Goal: Task Accomplishment & Management: Manage account settings

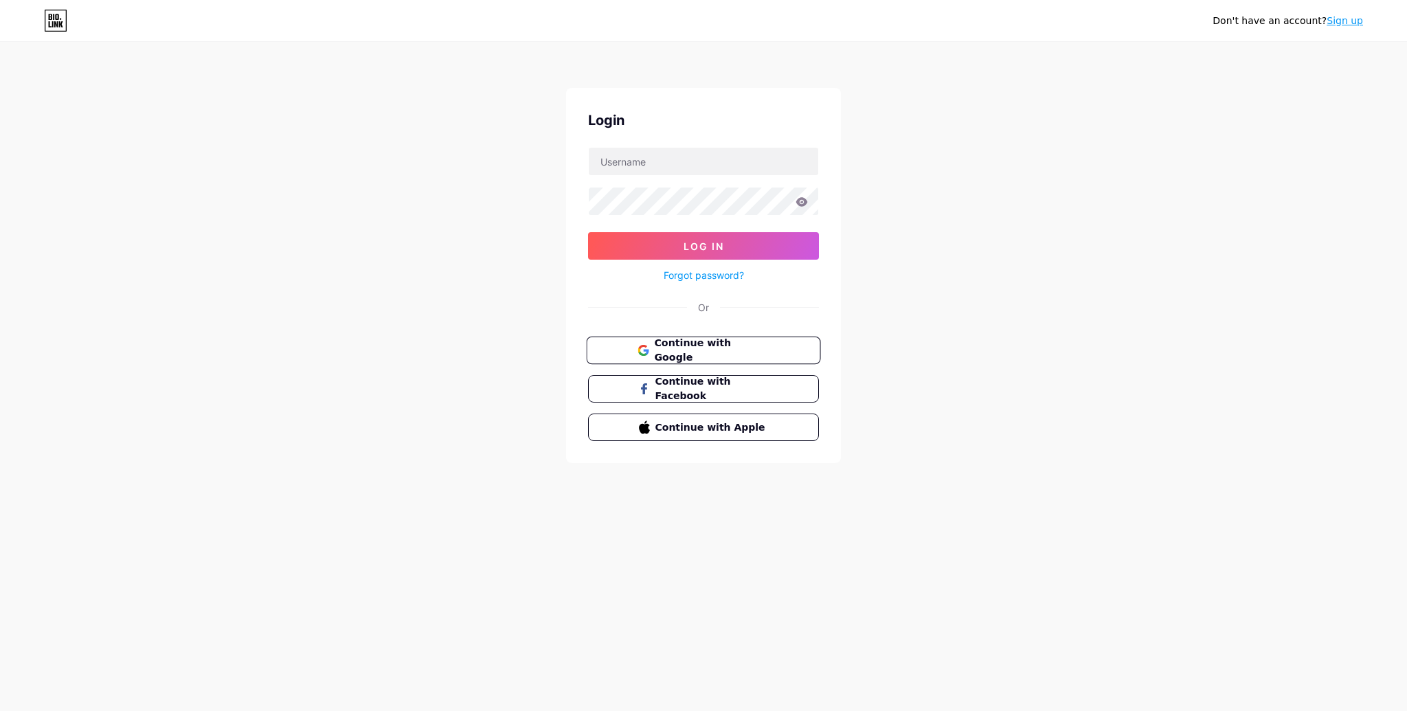
click at [704, 351] on span "Continue with Google" at bounding box center [711, 351] width 115 height 30
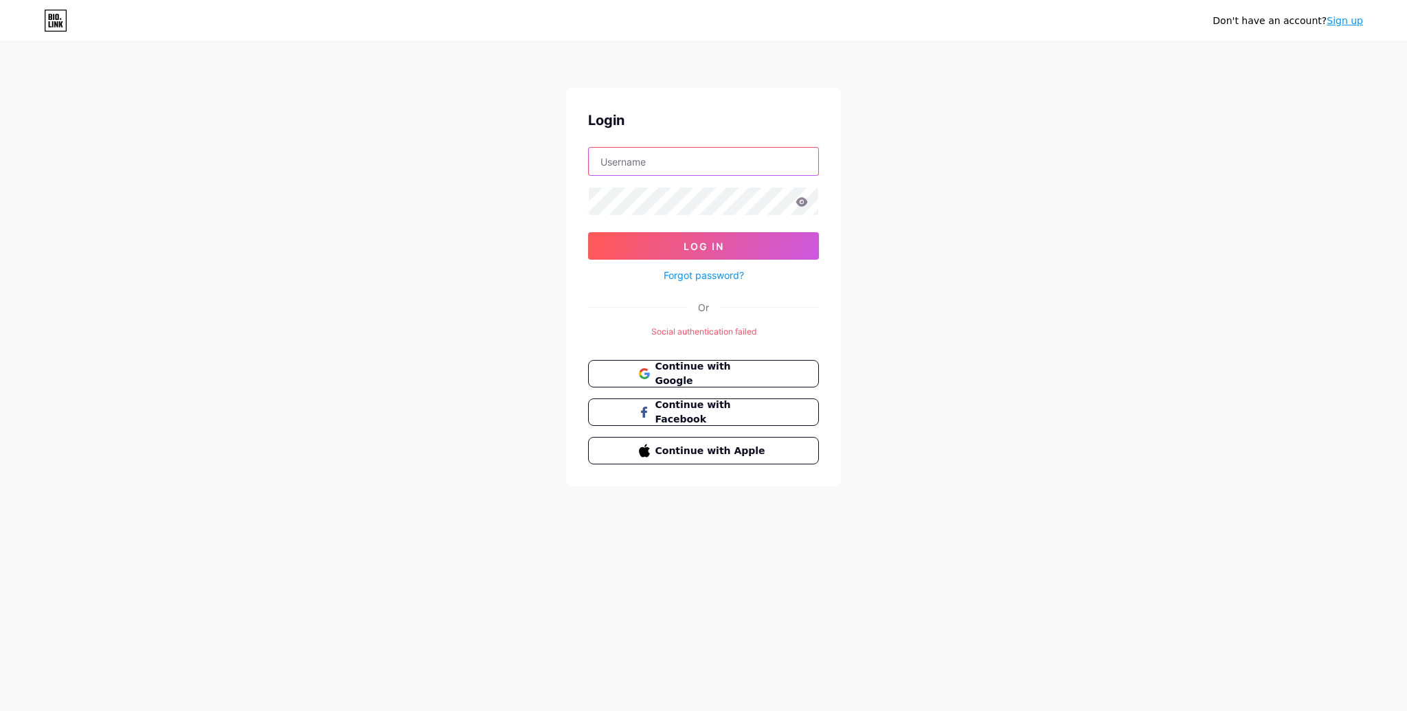
click at [643, 167] on input "text" at bounding box center [704, 161] width 230 height 27
type input "[EMAIL_ADDRESS][DOMAIN_NAME]"
click at [678, 375] on span "Continue with Google" at bounding box center [711, 374] width 115 height 30
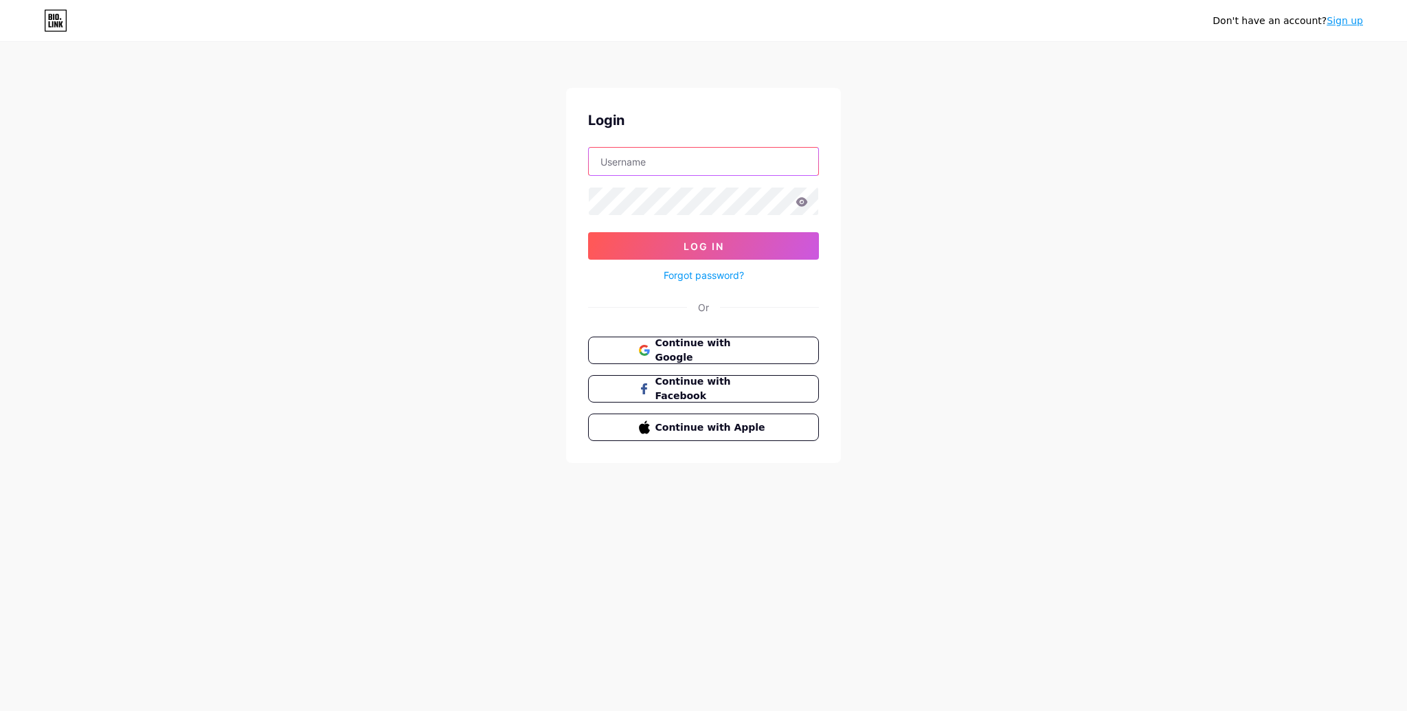
click at [651, 166] on input "text" at bounding box center [704, 161] width 230 height 27
type input "[EMAIL_ADDRESS][DOMAIN_NAME]"
click at [740, 249] on button "Log In" at bounding box center [703, 245] width 231 height 27
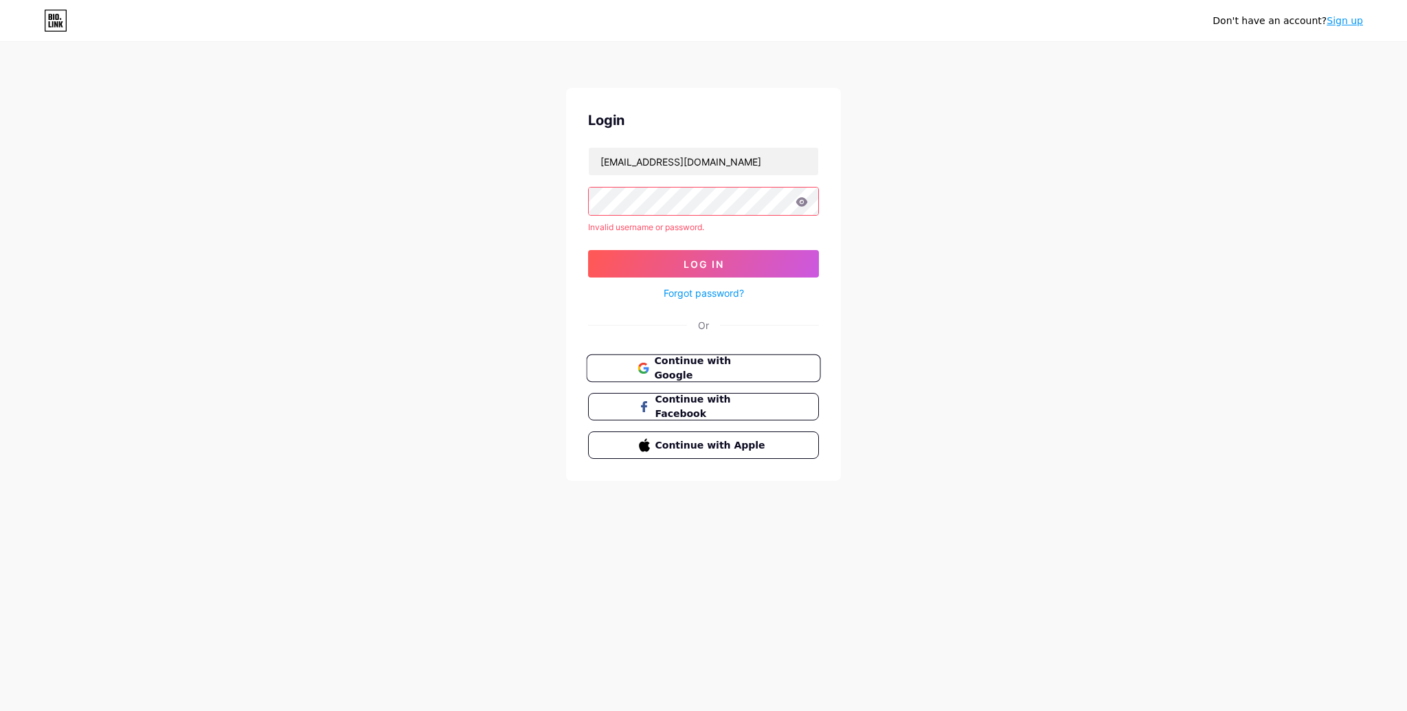
click at [711, 369] on span "Continue with Google" at bounding box center [711, 369] width 115 height 30
